Goal: Task Accomplishment & Management: Manage account settings

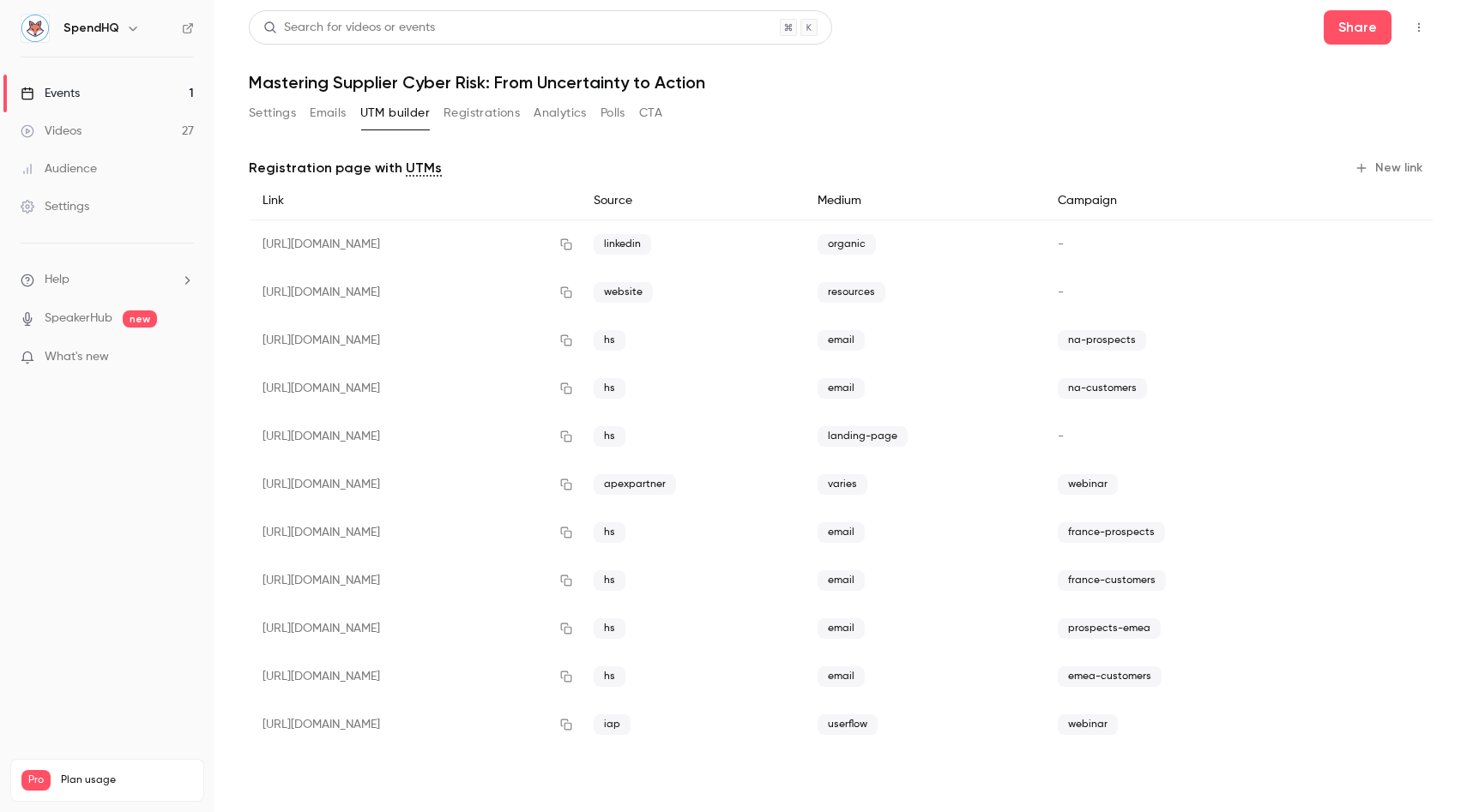
click at [60, 94] on div "Events" at bounding box center [50, 94] width 60 height 18
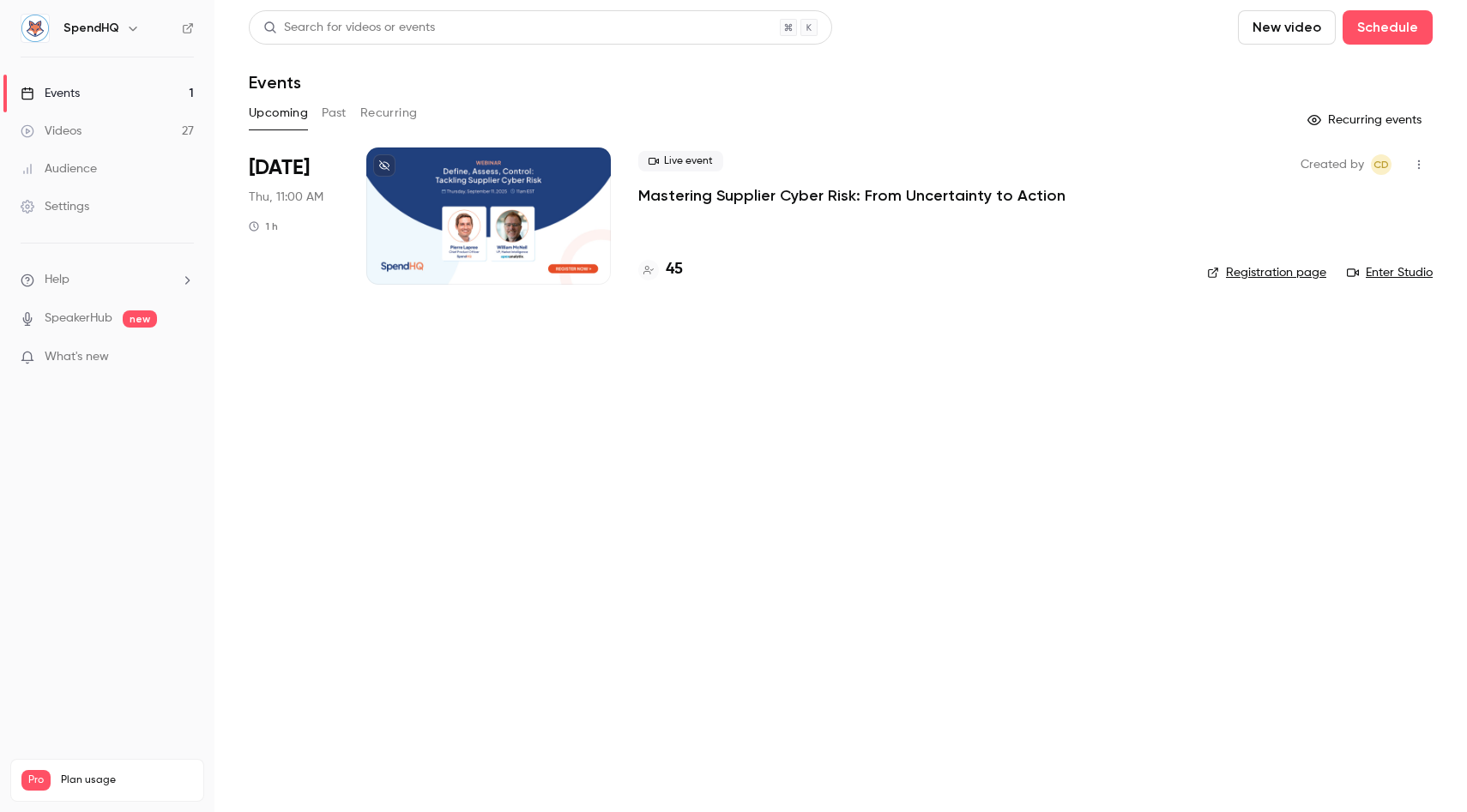
click at [727, 193] on p "Mastering Supplier Cyber Risk: From Uncertainty to Action" at bounding box center [851, 194] width 427 height 20
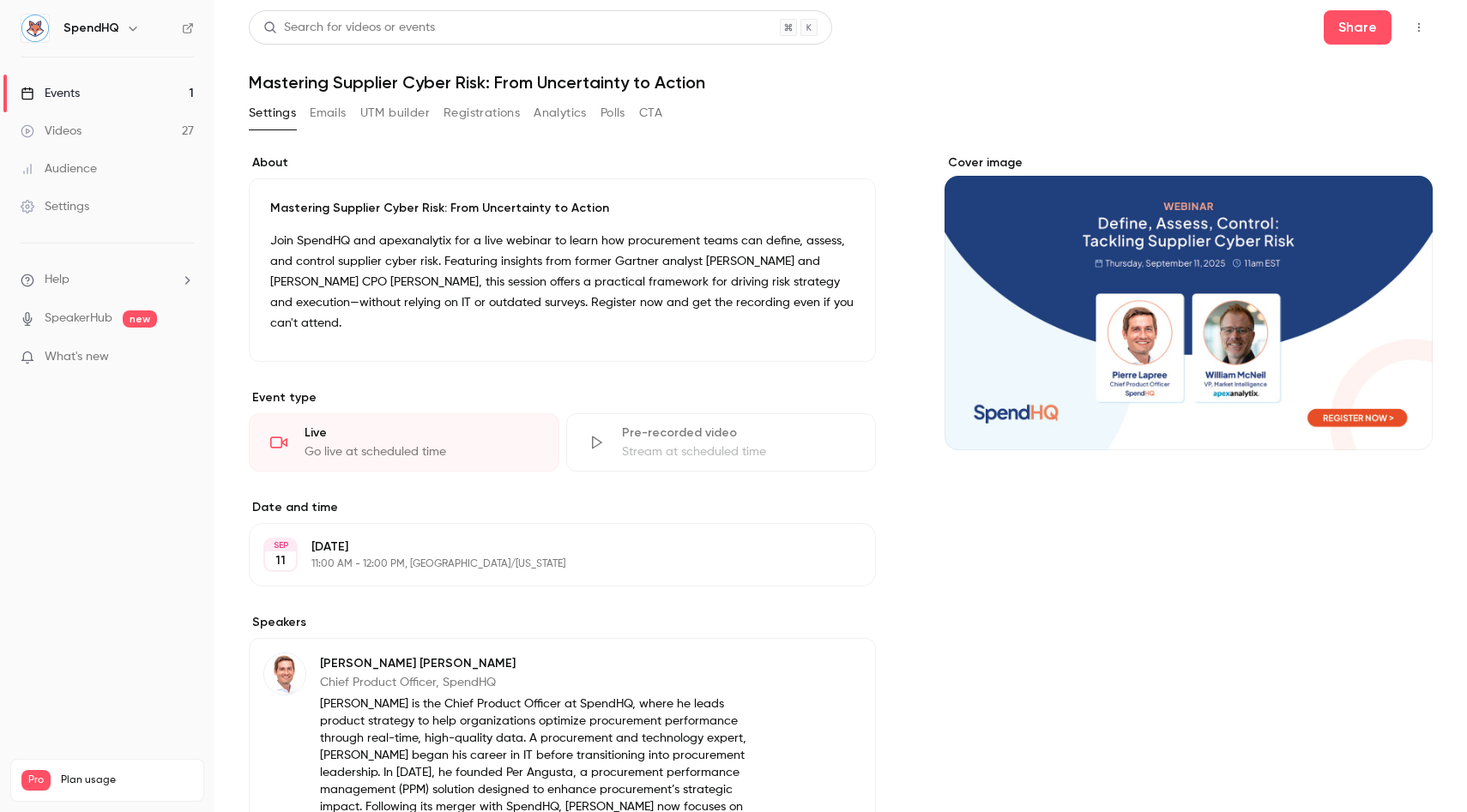
click at [457, 113] on button "Registrations" at bounding box center [481, 113] width 76 height 27
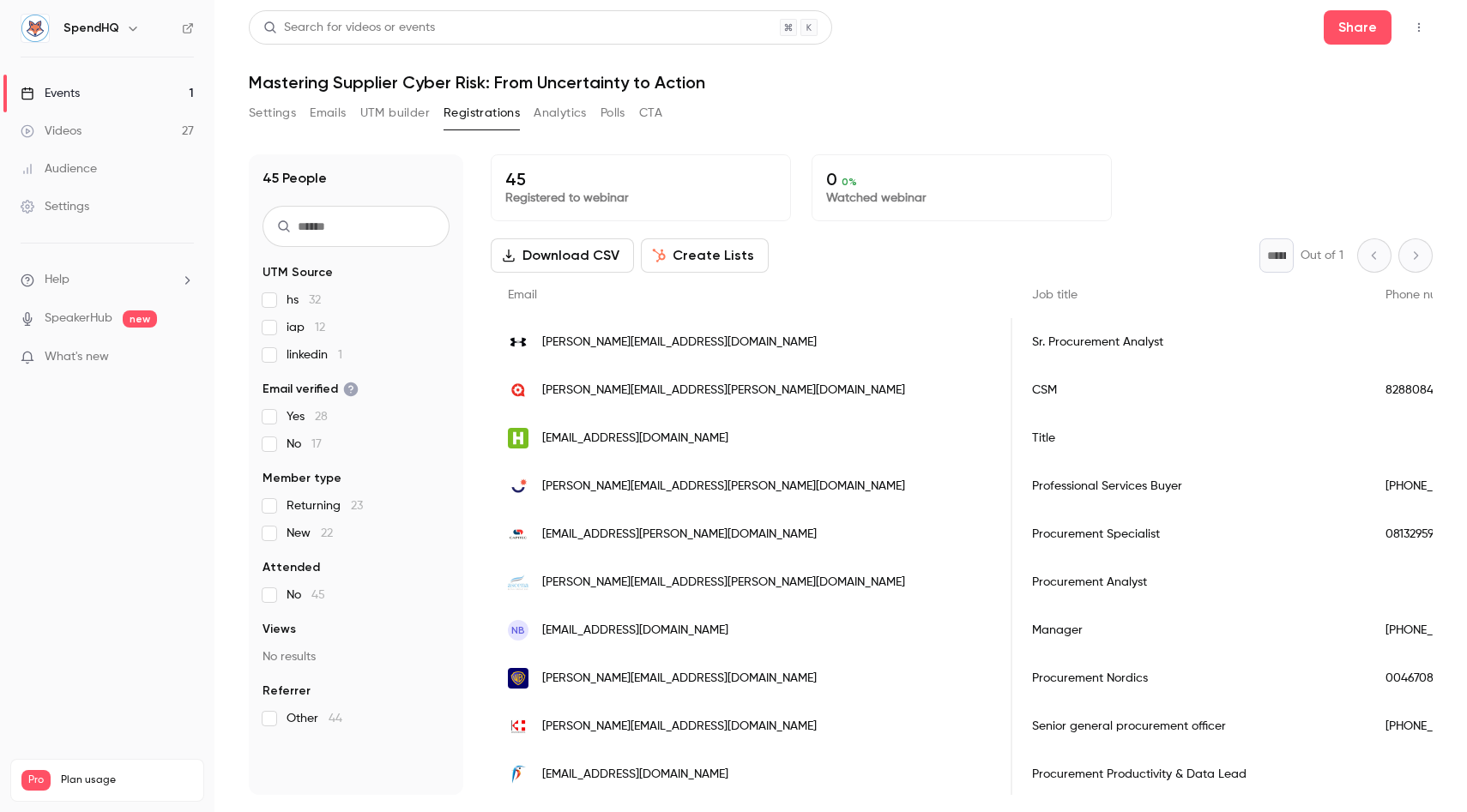
scroll to position [0, 790]
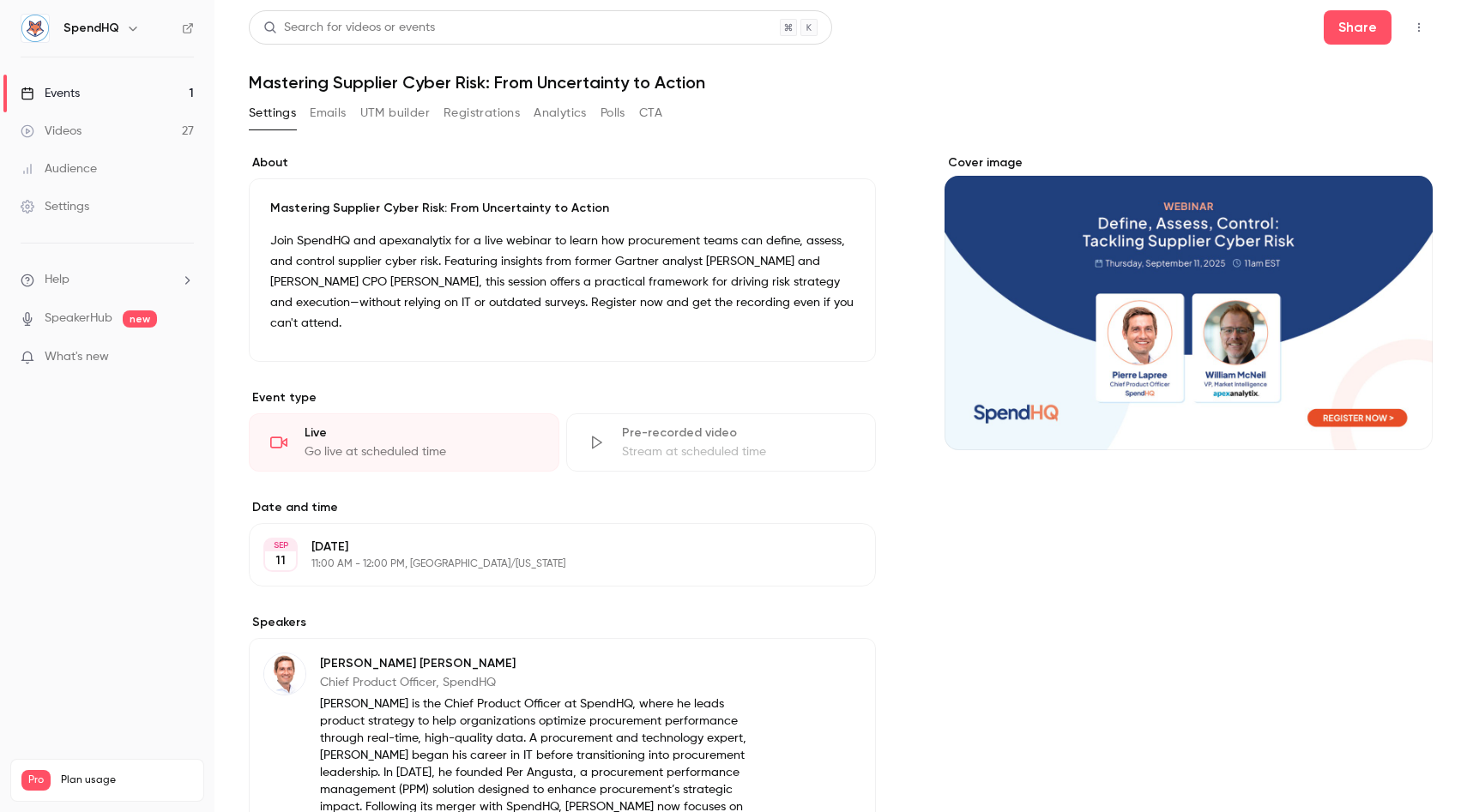
click at [470, 115] on button "Registrations" at bounding box center [481, 113] width 76 height 27
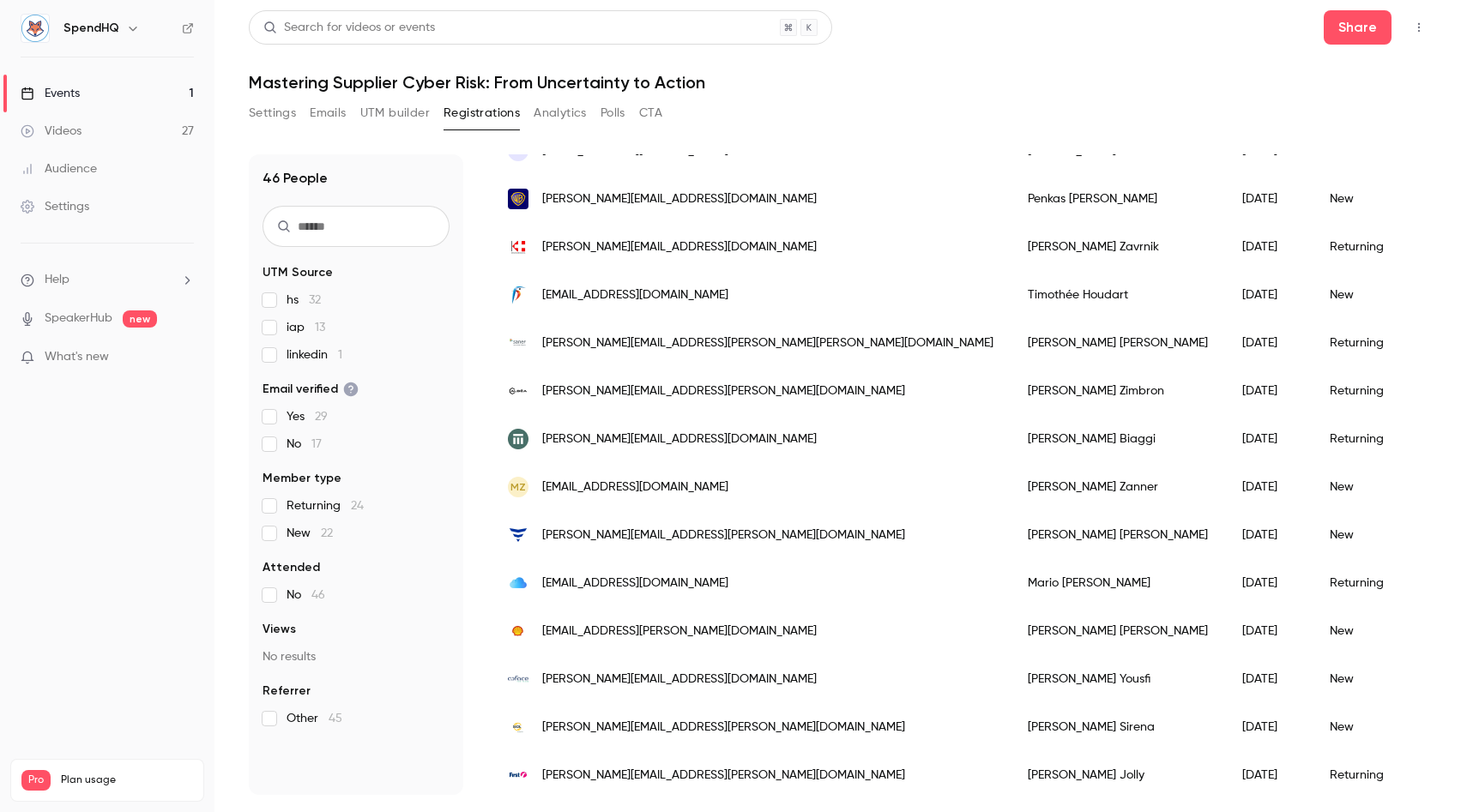
scroll to position [529, 0]
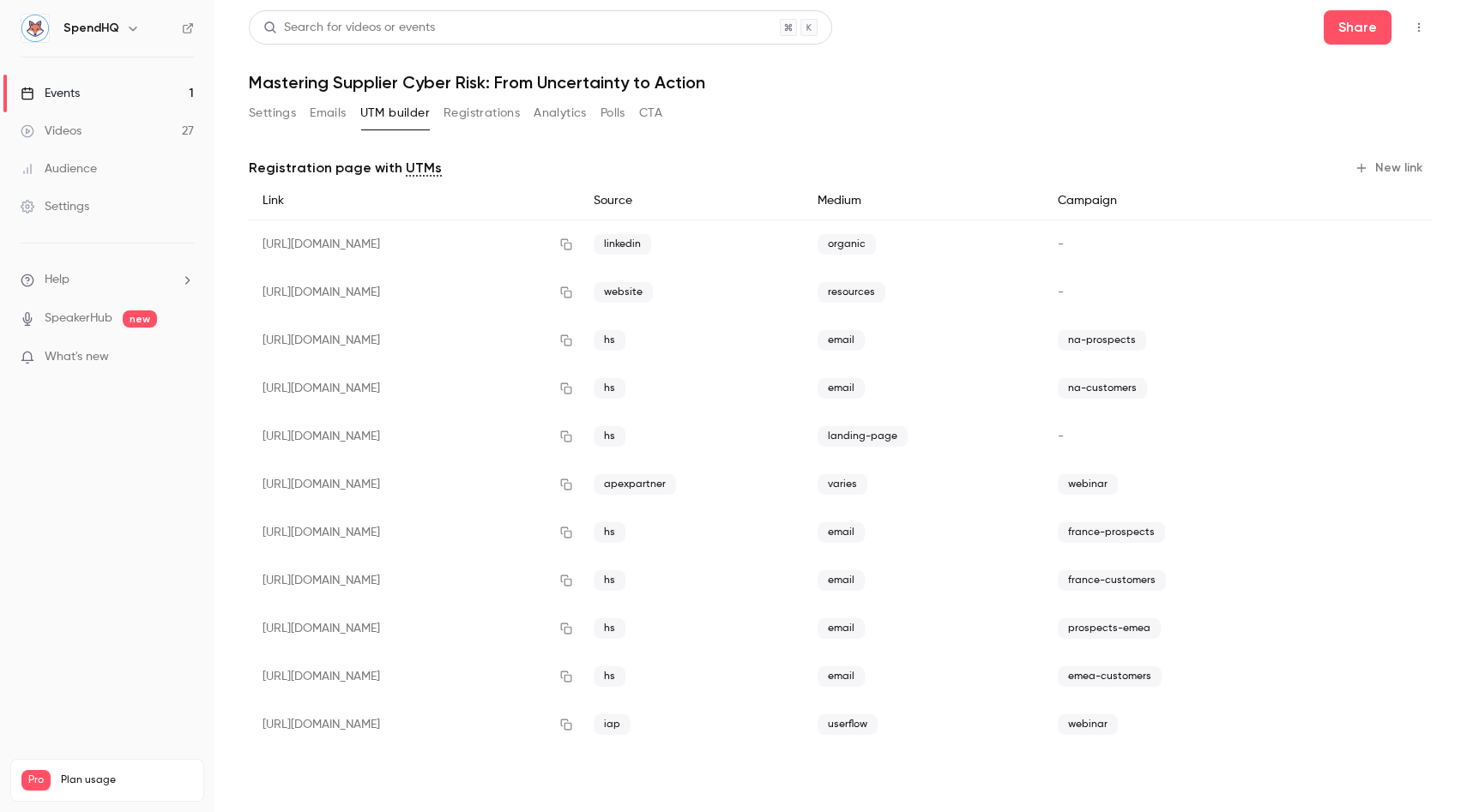
click at [56, 98] on div "Events" at bounding box center [50, 94] width 60 height 18
